Goal: Information Seeking & Learning: Learn about a topic

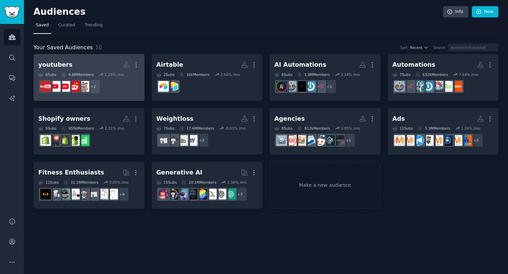
click at [79, 61] on h2 "youtubers More" at bounding box center [88, 65] width 101 height 12
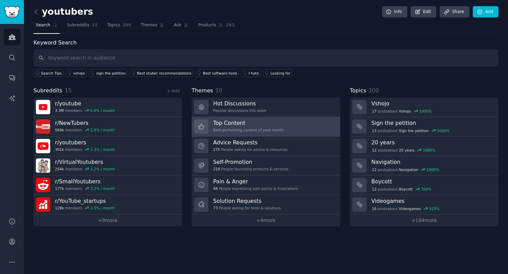
click at [307, 126] on link "Top Content Best-performing content of past month" at bounding box center [266, 126] width 149 height 19
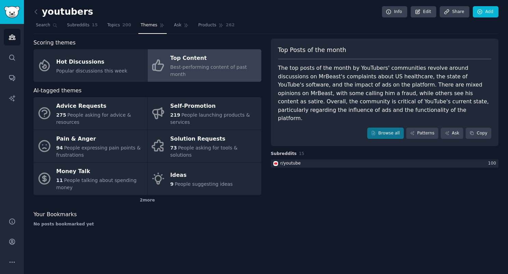
click at [282, 151] on span "Subreddits" at bounding box center [284, 154] width 26 height 6
drag, startPoint x: 301, startPoint y: 146, endPoint x: 280, endPoint y: 145, distance: 20.9
click at [280, 151] on h3 "Subreddits 15" at bounding box center [385, 154] width 228 height 6
drag, startPoint x: 280, startPoint y: 145, endPoint x: 285, endPoint y: 146, distance: 5.5
click at [280, 151] on span "Subreddits" at bounding box center [284, 154] width 26 height 6
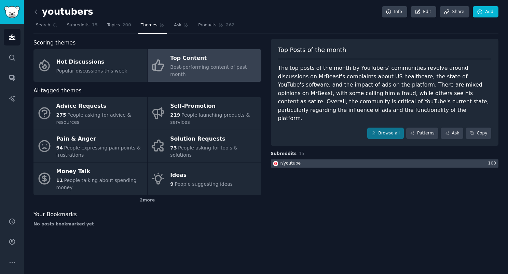
click at [315, 159] on div at bounding box center [385, 163] width 228 height 9
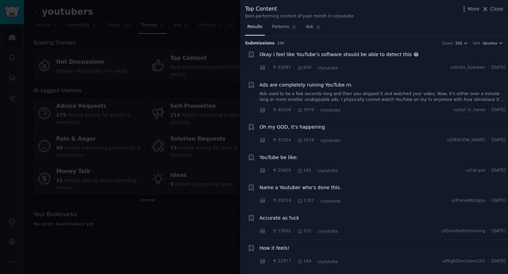
click at [281, 68] on span "63091" at bounding box center [281, 68] width 19 height 6
drag, startPoint x: 279, startPoint y: 109, endPoint x: 289, endPoint y: 110, distance: 10.6
click at [289, 110] on span "40208" at bounding box center [281, 110] width 19 height 6
drag, startPoint x: 424, startPoint y: 131, endPoint x: 409, endPoint y: 128, distance: 14.9
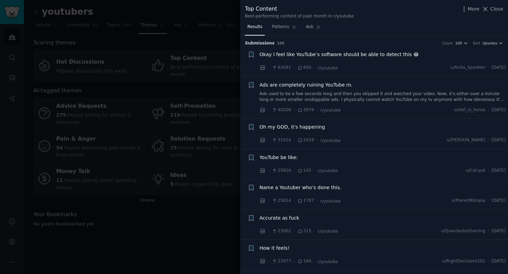
click at [424, 131] on div "Oh my GOD, it's happening" at bounding box center [383, 128] width 246 height 10
click at [311, 128] on span "Oh my GOD, it's happening" at bounding box center [293, 126] width 66 height 7
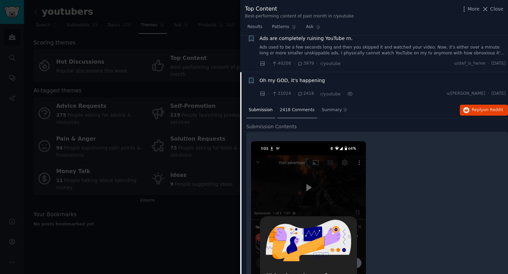
scroll to position [34, 0]
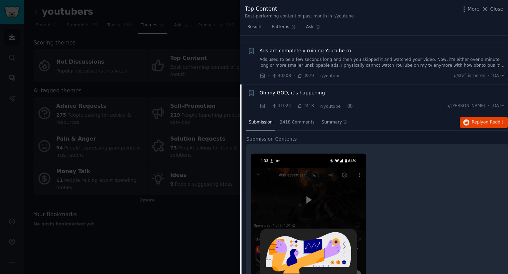
click at [308, 92] on span "Oh my GOD, it's happening" at bounding box center [293, 92] width 66 height 7
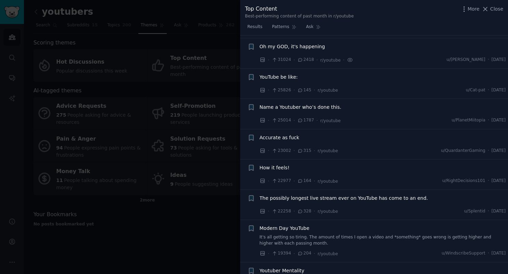
scroll to position [83, 0]
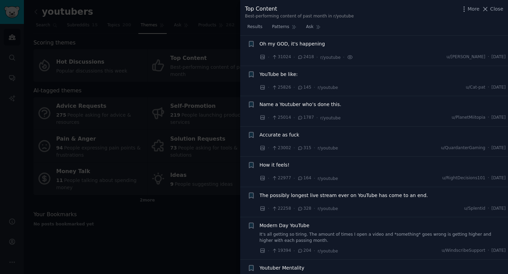
click at [283, 73] on span "YouTube be like:" at bounding box center [279, 74] width 38 height 7
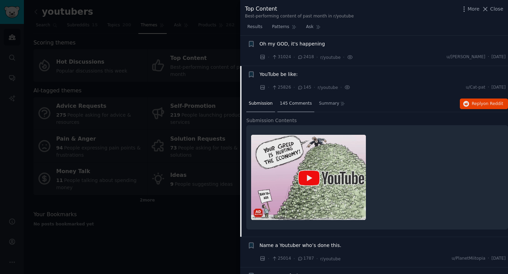
scroll to position [113, 0]
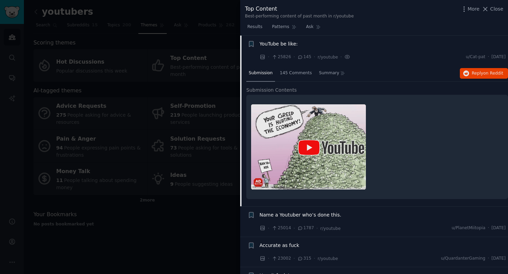
click at [289, 45] on span "YouTube be like:" at bounding box center [279, 43] width 38 height 7
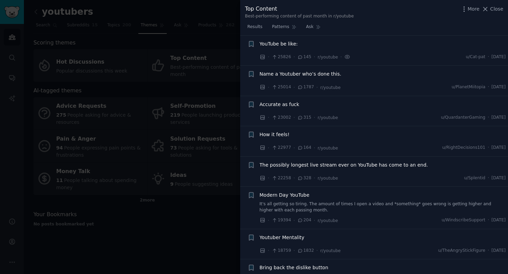
click at [286, 76] on span "Name a Youtuber who’s done this." at bounding box center [301, 73] width 82 height 7
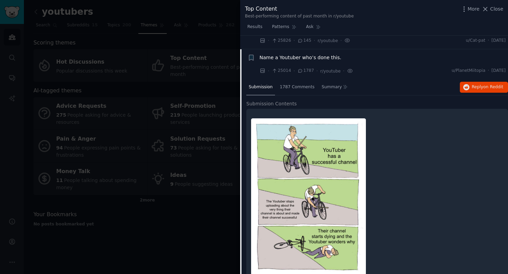
scroll to position [144, 0]
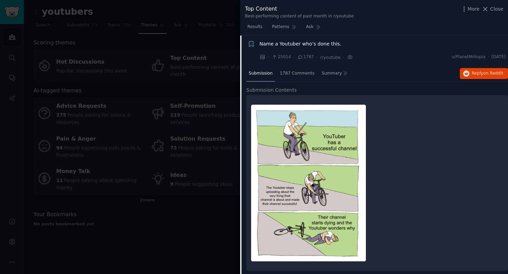
drag, startPoint x: 319, startPoint y: 44, endPoint x: 306, endPoint y: 68, distance: 27.7
click at [319, 44] on span "Name a Youtuber who’s done this." at bounding box center [301, 43] width 82 height 7
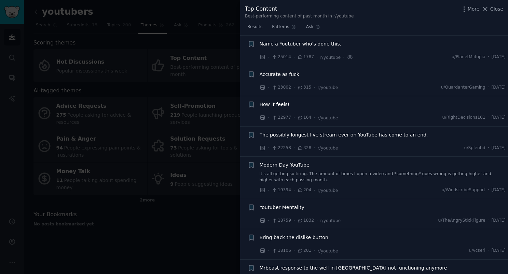
click at [288, 76] on span "Accurate as fuck" at bounding box center [280, 74] width 40 height 7
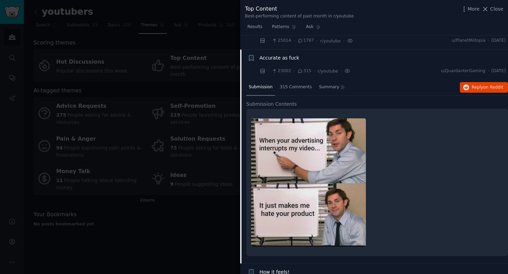
scroll to position [174, 0]
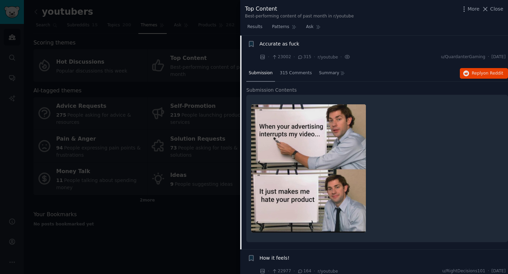
click at [266, 43] on span "Accurate as fuck" at bounding box center [280, 43] width 40 height 7
